Goal: Book appointment/travel/reservation

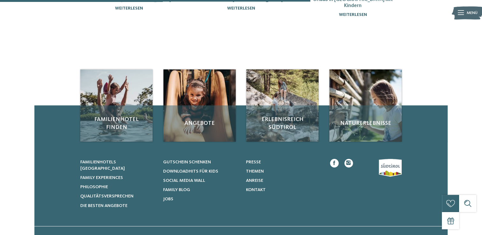
scroll to position [182, 0]
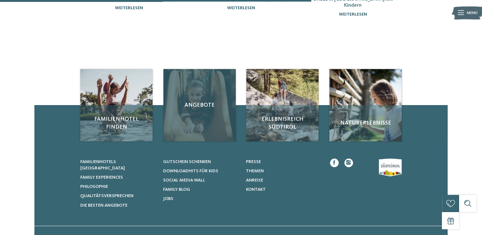
click at [201, 123] on div "Angebote" at bounding box center [200, 105] width 72 height 72
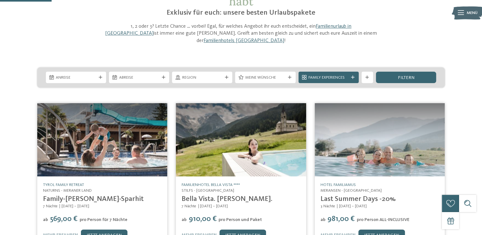
scroll to position [60, 0]
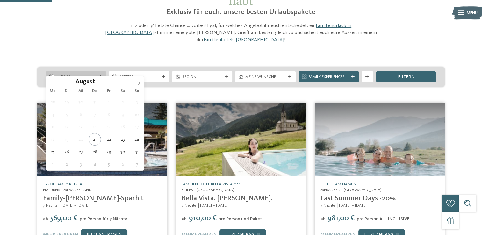
click at [95, 74] on span "Anreise" at bounding box center [76, 77] width 40 height 6
type div "[DATE]"
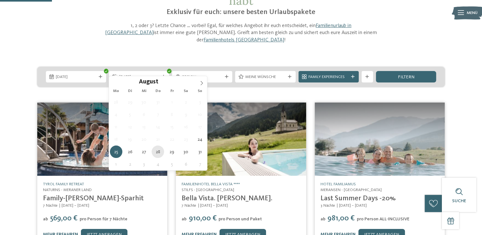
type div "28.08.2025"
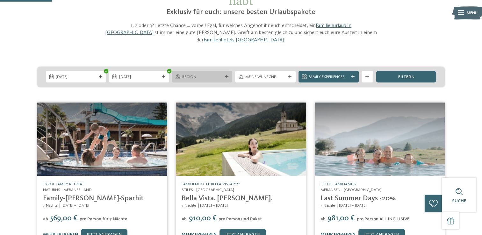
click at [226, 75] on icon at bounding box center [227, 77] width 4 height 4
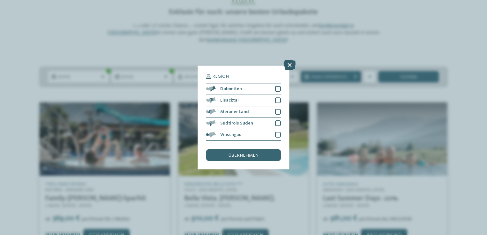
click at [288, 63] on icon at bounding box center [289, 65] width 12 height 10
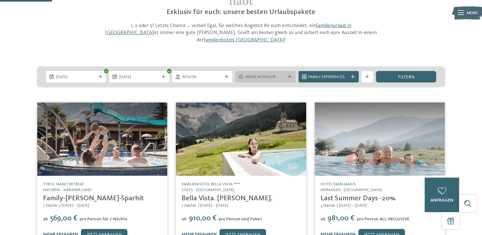
click at [284, 74] on span "Meine Wünsche" at bounding box center [266, 77] width 40 height 6
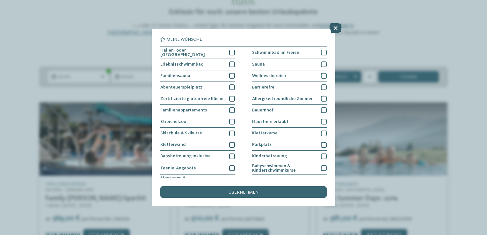
click at [339, 30] on icon at bounding box center [335, 28] width 12 height 10
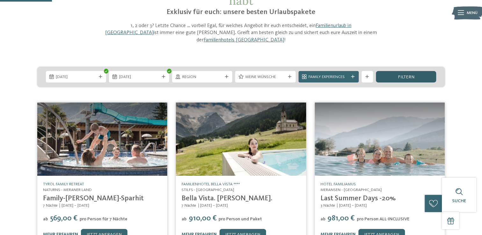
click at [406, 75] on span "filtern" at bounding box center [406, 77] width 17 height 4
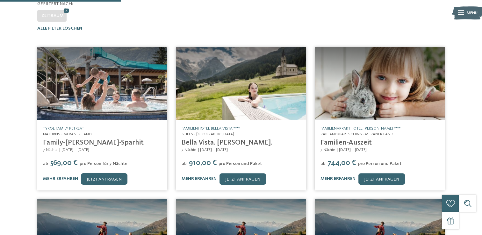
scroll to position [151, 0]
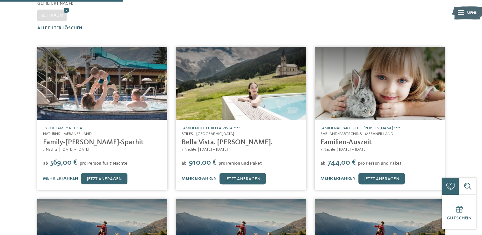
click at [214, 76] on img at bounding box center [241, 83] width 130 height 73
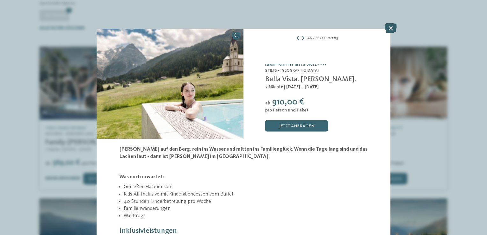
click at [393, 32] on icon at bounding box center [391, 28] width 12 height 10
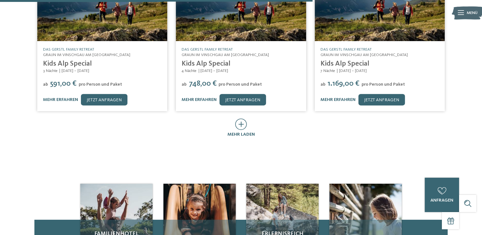
scroll to position [437, 0]
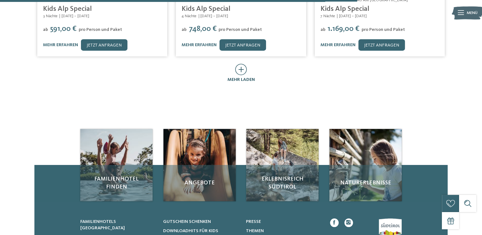
click at [240, 64] on icon at bounding box center [241, 69] width 12 height 11
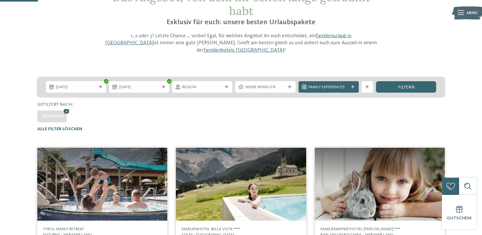
scroll to position [0, 0]
